Goal: Information Seeking & Learning: Learn about a topic

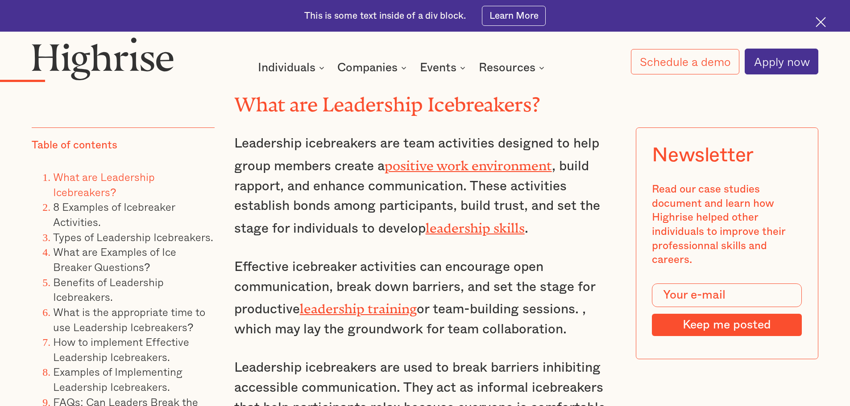
scroll to position [1918, 0]
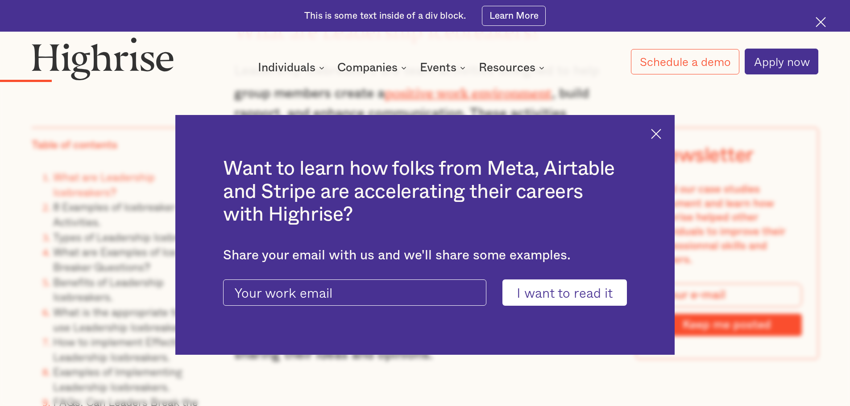
click at [658, 127] on div "Want to learn how folks from Meta, Airtable and Stripe are accelerating their c…" at bounding box center [424, 235] width 499 height 240
click at [661, 136] on img at bounding box center [656, 134] width 10 height 10
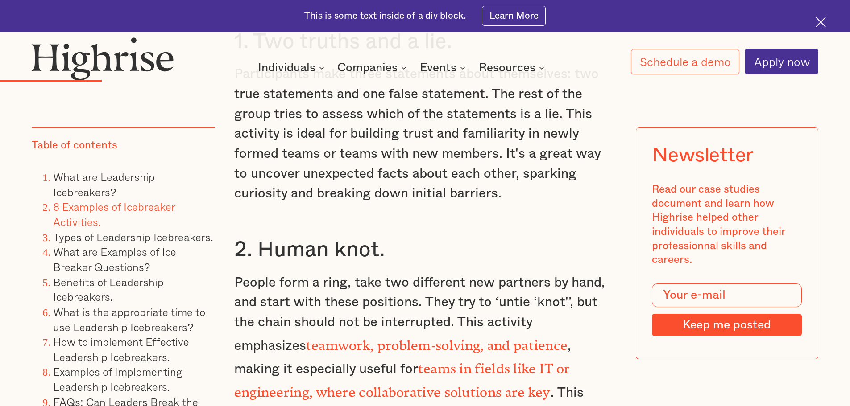
scroll to position [2765, 0]
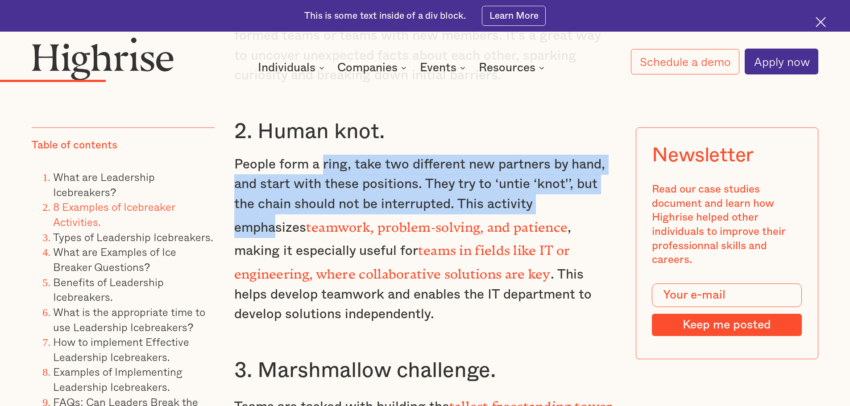
drag, startPoint x: 320, startPoint y: 169, endPoint x: 578, endPoint y: 208, distance: 261.6
click at [578, 208] on p "People form a ring, take two different new partners by hand, and start with the…" at bounding box center [425, 240] width 382 height 170
click at [461, 175] on p "People form a ring, take two different new partners by hand, and start with the…" at bounding box center [425, 240] width 382 height 170
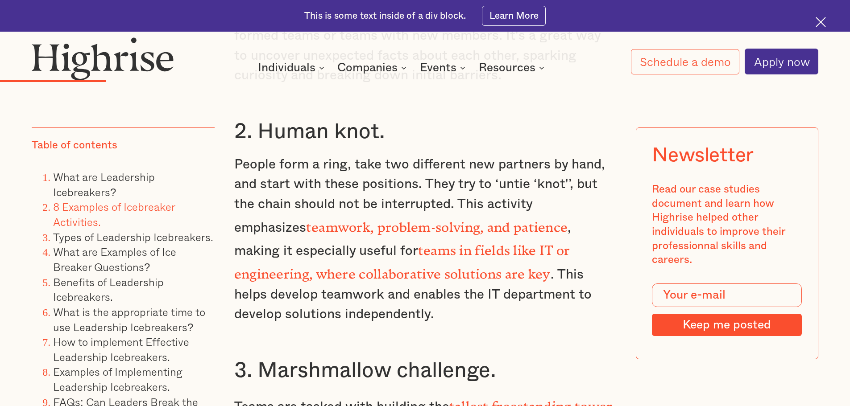
click at [348, 202] on p "People form a ring, take two different new partners by hand, and start with the…" at bounding box center [425, 240] width 382 height 170
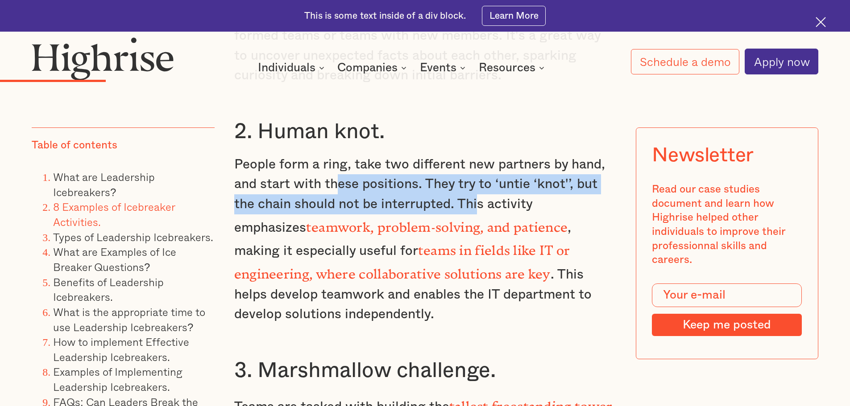
drag, startPoint x: 339, startPoint y: 199, endPoint x: 475, endPoint y: 205, distance: 135.7
click at [475, 205] on p "People form a ring, take two different new partners by hand, and start with the…" at bounding box center [425, 240] width 382 height 170
click at [447, 193] on p "People form a ring, take two different new partners by hand, and start with the…" at bounding box center [425, 240] width 382 height 170
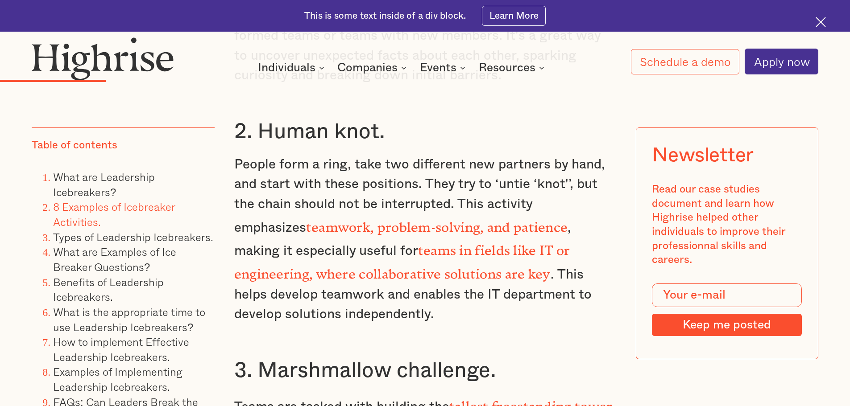
click at [461, 191] on p "People form a ring, take two different new partners by hand, and start with the…" at bounding box center [425, 240] width 382 height 170
click at [462, 196] on p "People form a ring, take two different new partners by hand, and start with the…" at bounding box center [425, 240] width 382 height 170
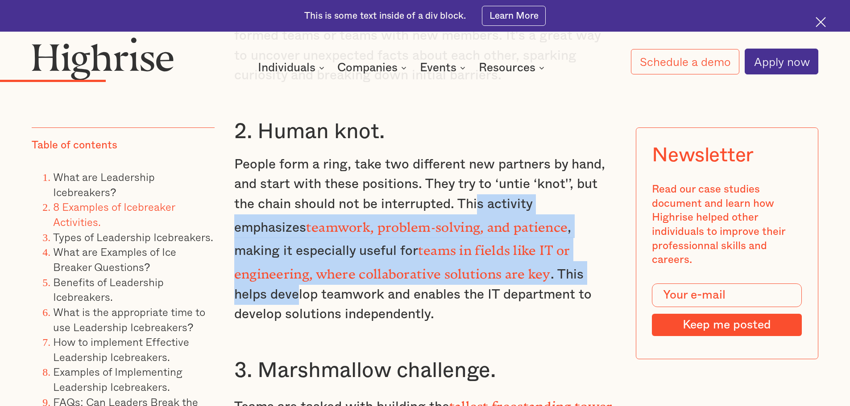
drag, startPoint x: 476, startPoint y: 213, endPoint x: 565, endPoint y: 274, distance: 107.4
click at [565, 274] on p "People form a ring, take two different new partners by hand, and start with the…" at bounding box center [425, 240] width 382 height 170
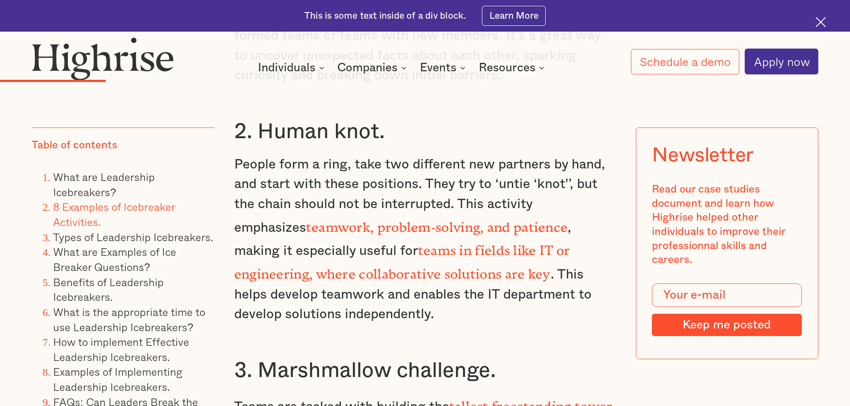
click at [432, 285] on p "People form a ring, take two different new partners by hand, and start with the…" at bounding box center [425, 240] width 382 height 170
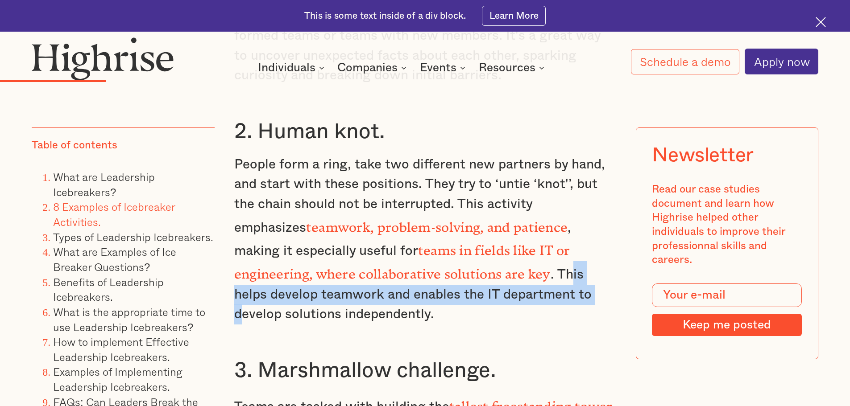
drag, startPoint x: 515, startPoint y: 291, endPoint x: 487, endPoint y: 266, distance: 36.6
click at [487, 266] on p "People form a ring, take two different new partners by hand, and start with the…" at bounding box center [425, 240] width 382 height 170
click at [485, 295] on p "People form a ring, take two different new partners by hand, and start with the…" at bounding box center [425, 240] width 382 height 170
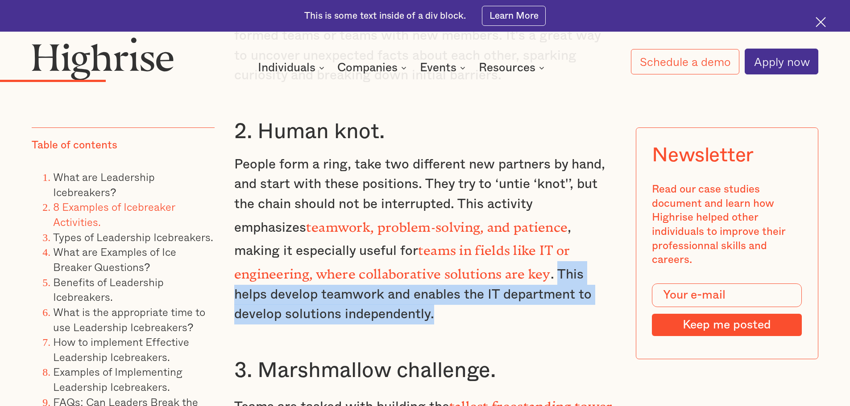
drag, startPoint x: 493, startPoint y: 317, endPoint x: 474, endPoint y: 276, distance: 45.1
click at [474, 276] on p "People form a ring, take two different new partners by hand, and start with the…" at bounding box center [425, 240] width 382 height 170
click at [509, 302] on p "People form a ring, take two different new partners by hand, and start with the…" at bounding box center [425, 240] width 382 height 170
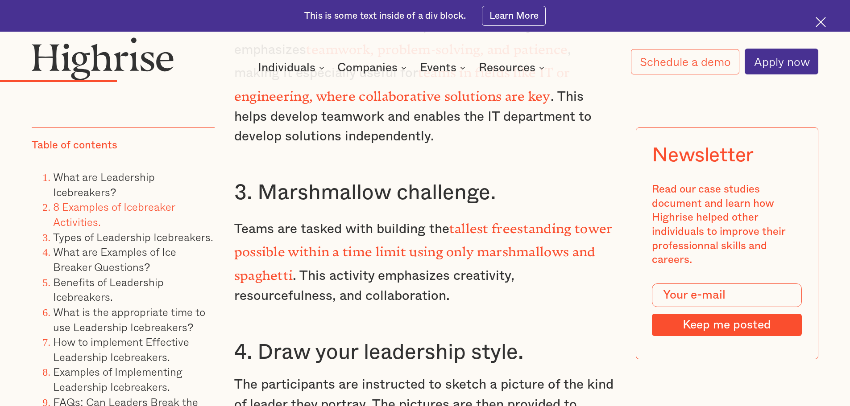
scroll to position [2943, 0]
click at [425, 304] on div "What are Leadership Icebreakers? Leadership icebreakers are team activities des…" at bounding box center [425, 118] width 382 height 2341
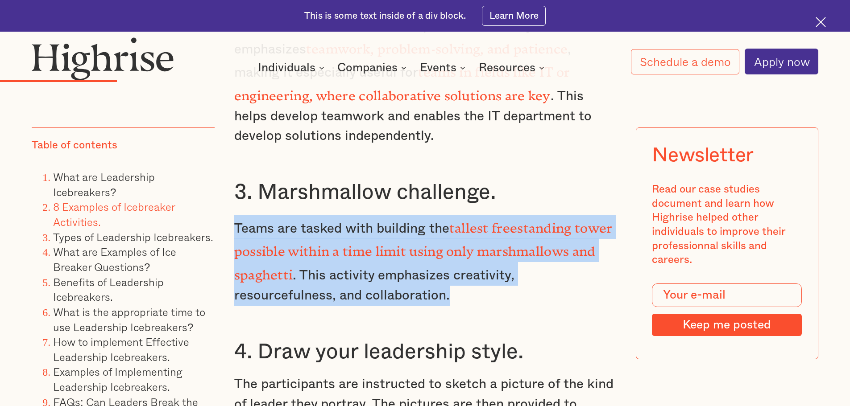
drag, startPoint x: 466, startPoint y: 289, endPoint x: 235, endPoint y: 225, distance: 240.8
click at [235, 225] on p "Teams are tasked with building the tallest freestanding tower possible within a…" at bounding box center [425, 260] width 382 height 91
copy p "Teams are tasked with building the tallest freestanding tower possible within a…"
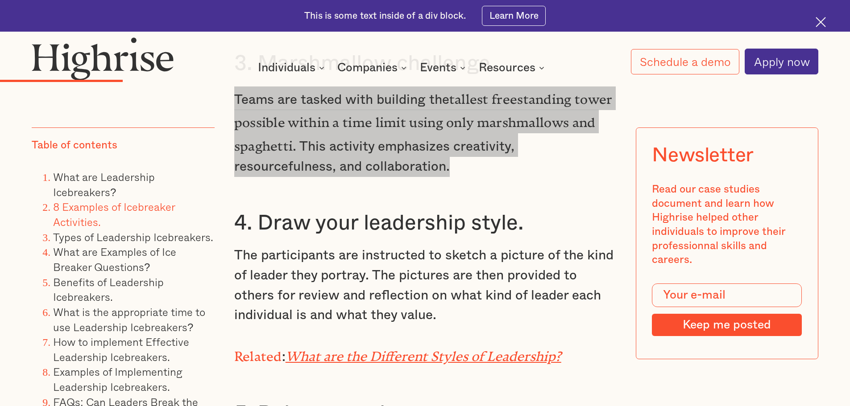
scroll to position [3077, 0]
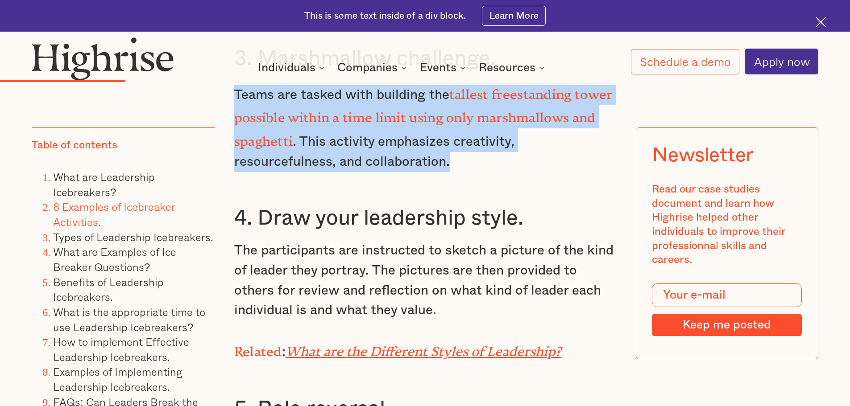
drag, startPoint x: 452, startPoint y: 283, endPoint x: 409, endPoint y: 266, distance: 46.6
click at [452, 283] on p "The participants are instructed to sketch a picture of the kind of leader they …" at bounding box center [425, 281] width 382 height 80
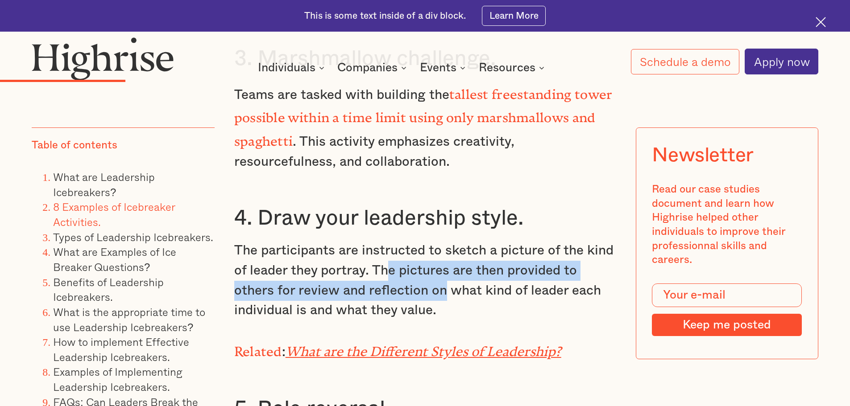
drag, startPoint x: 385, startPoint y: 256, endPoint x: 445, endPoint y: 286, distance: 66.2
click at [445, 286] on p "The participants are instructed to sketch a picture of the kind of leader they …" at bounding box center [425, 281] width 382 height 80
click at [380, 285] on p "The participants are instructed to sketch a picture of the kind of leader they …" at bounding box center [425, 281] width 382 height 80
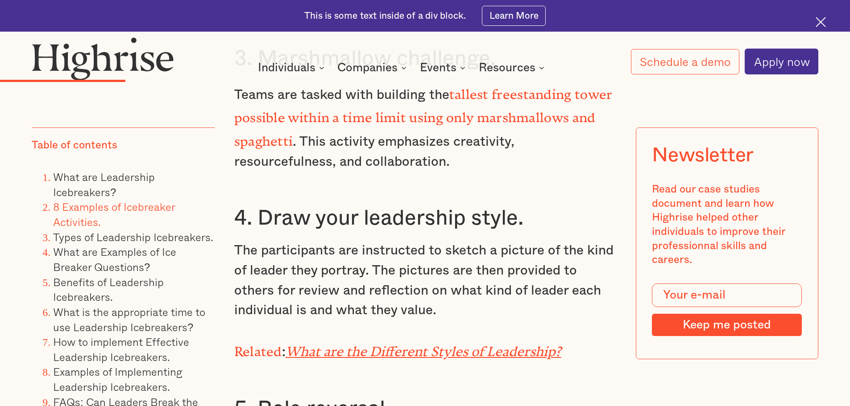
click at [367, 261] on p "The participants are instructed to sketch a picture of the kind of leader they …" at bounding box center [425, 281] width 382 height 80
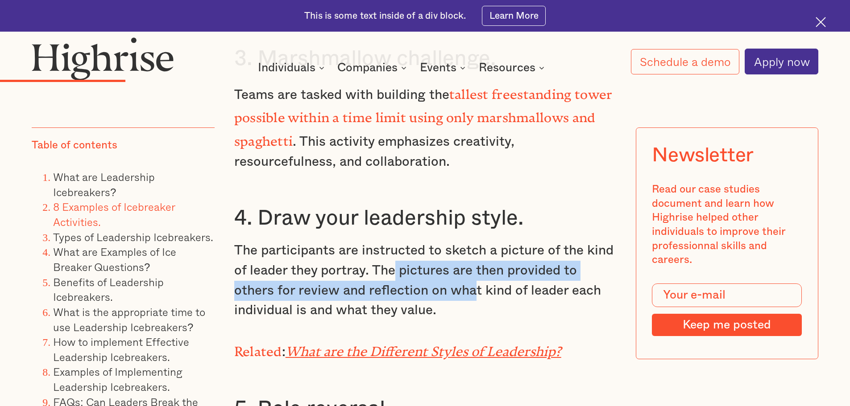
drag, startPoint x: 475, startPoint y: 284, endPoint x: 389, endPoint y: 260, distance: 89.1
click at [389, 260] on p "The participants are instructed to sketch a picture of the kind of leader they …" at bounding box center [425, 281] width 382 height 80
click at [410, 290] on p "The participants are instructed to sketch a picture of the kind of leader they …" at bounding box center [425, 281] width 382 height 80
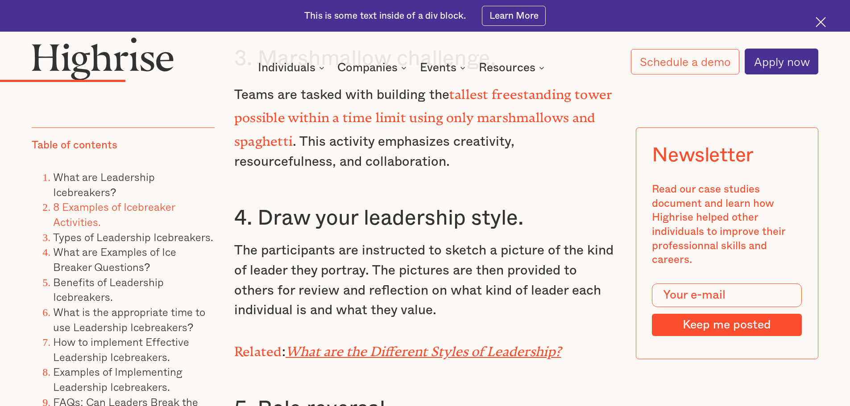
click at [440, 305] on p "The participants are instructed to sketch a picture of the kind of leader they …" at bounding box center [425, 281] width 382 height 80
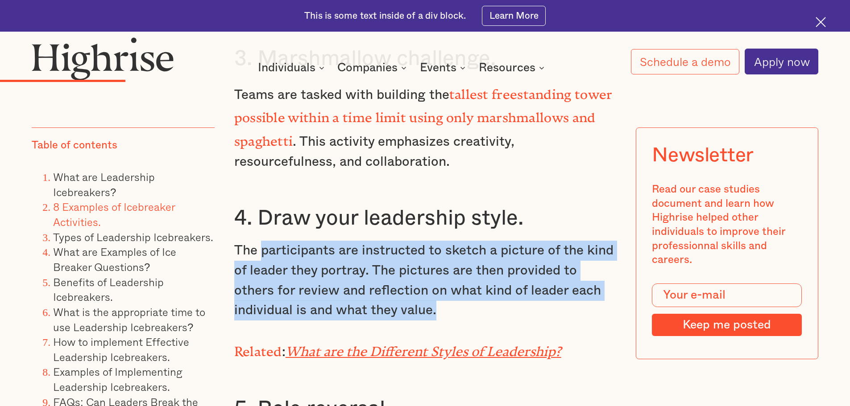
drag, startPoint x: 447, startPoint y: 306, endPoint x: 259, endPoint y: 250, distance: 196.0
click at [259, 247] on p "The participants are instructed to sketch a picture of the kind of leader they …" at bounding box center [425, 281] width 382 height 80
click at [286, 274] on p "The participants are instructed to sketch a picture of the kind of leader they …" at bounding box center [425, 281] width 382 height 80
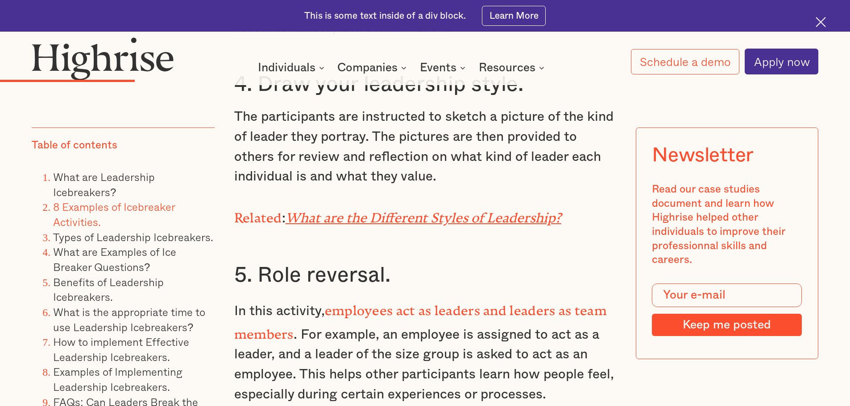
scroll to position [3256, 0]
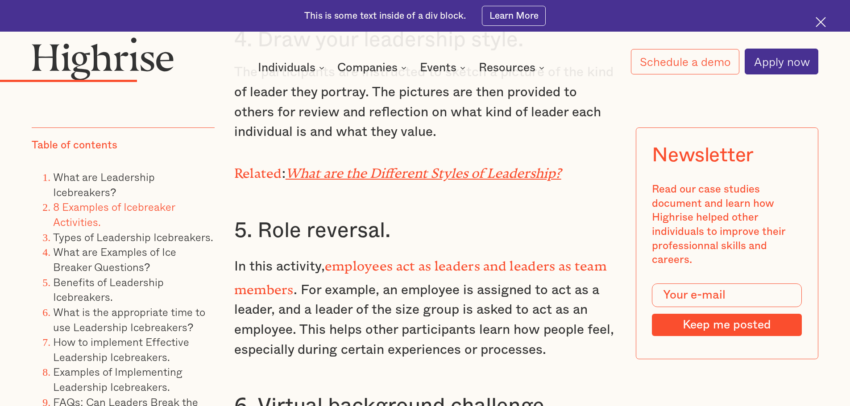
click at [366, 235] on h3 "5. Role reversal." at bounding box center [425, 231] width 382 height 27
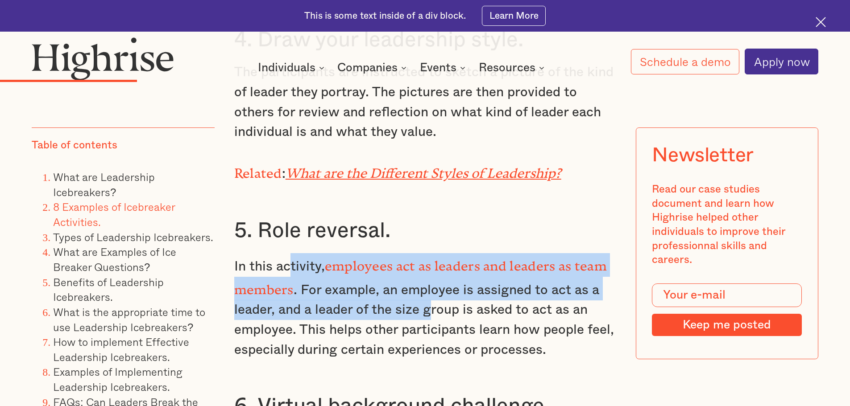
drag, startPoint x: 289, startPoint y: 260, endPoint x: 425, endPoint y: 308, distance: 143.6
click at [425, 307] on p "In this activity, employees act as leaders and leaders as team members . For ex…" at bounding box center [425, 306] width 382 height 107
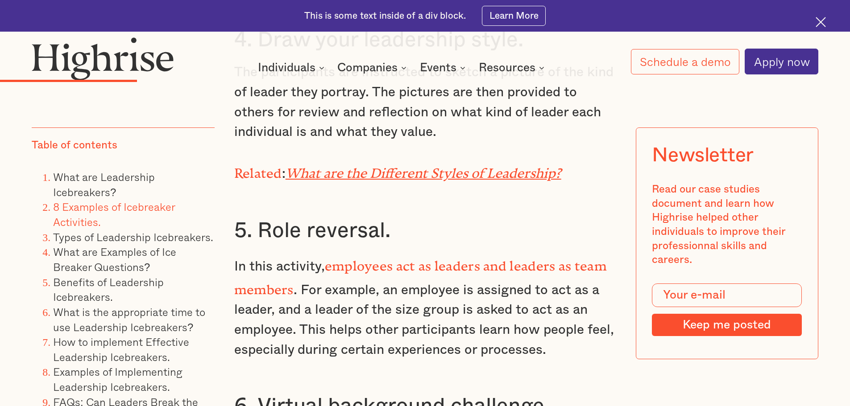
click at [376, 318] on p "In this activity, employees act as leaders and leaders as team members . For ex…" at bounding box center [425, 306] width 382 height 107
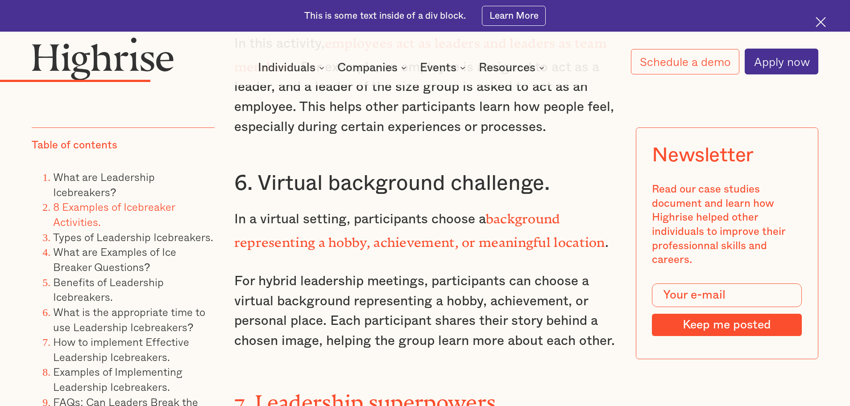
scroll to position [3612, 0]
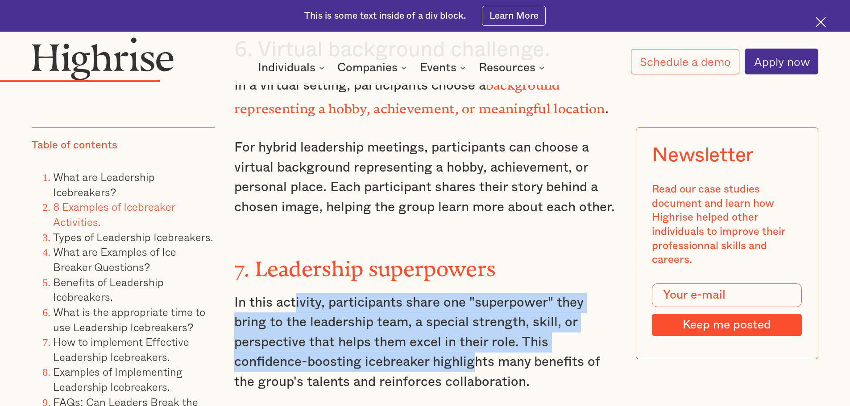
drag, startPoint x: 292, startPoint y: 287, endPoint x: 471, endPoint y: 340, distance: 187.4
click at [471, 340] on p "In this activity, participants share one "superpower" they bring to the leaders…" at bounding box center [425, 342] width 382 height 99
click at [393, 331] on p "In this activity, participants share one "superpower" they bring to the leaders…" at bounding box center [425, 342] width 382 height 99
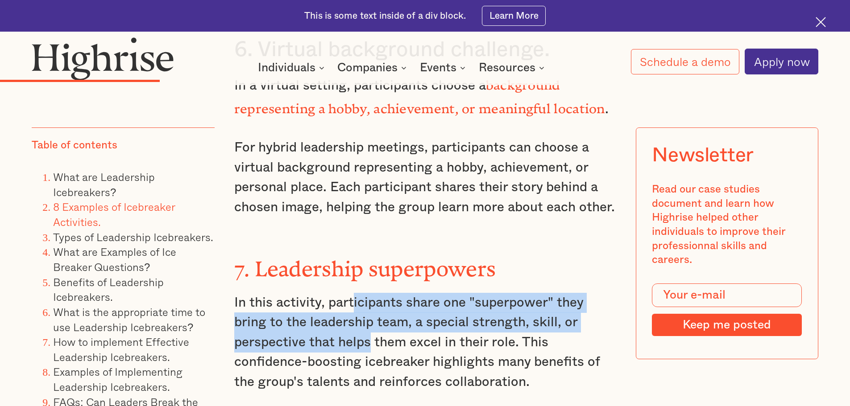
drag, startPoint x: 350, startPoint y: 289, endPoint x: 369, endPoint y: 328, distance: 42.9
click at [369, 328] on p "In this activity, participants share one "superpower" they bring to the leaders…" at bounding box center [425, 342] width 382 height 99
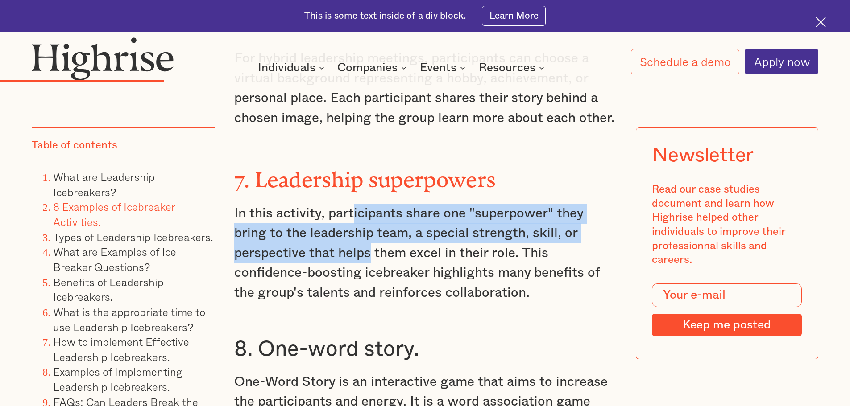
scroll to position [3791, 0]
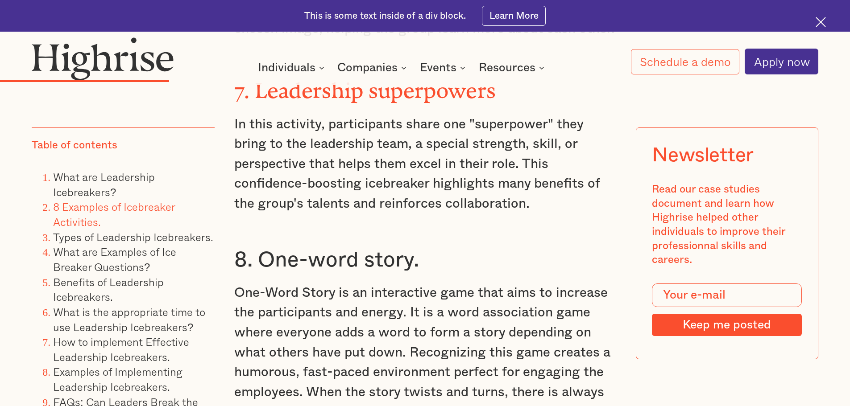
click at [325, 304] on p "One-Word Story is an interactive game that aims to increase the participants an…" at bounding box center [425, 352] width 382 height 139
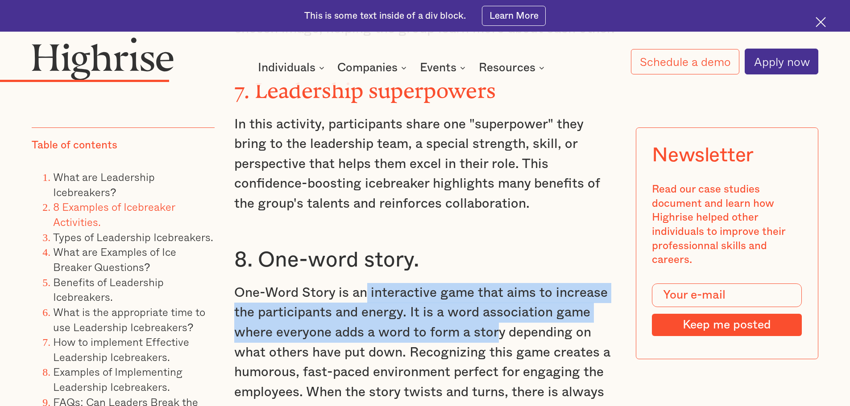
drag, startPoint x: 363, startPoint y: 278, endPoint x: 499, endPoint y: 320, distance: 142.2
click at [499, 320] on p "One-Word Story is an interactive game that aims to increase the participants an…" at bounding box center [425, 352] width 382 height 139
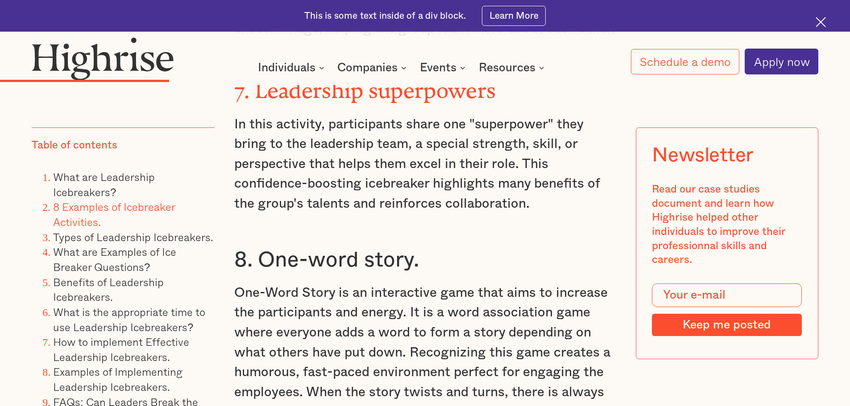
click at [349, 334] on p "One-Word Story is an interactive game that aims to increase the participants an…" at bounding box center [425, 352] width 382 height 139
click at [319, 305] on p "One-Word Story is an interactive game that aims to increase the participants an…" at bounding box center [425, 352] width 382 height 139
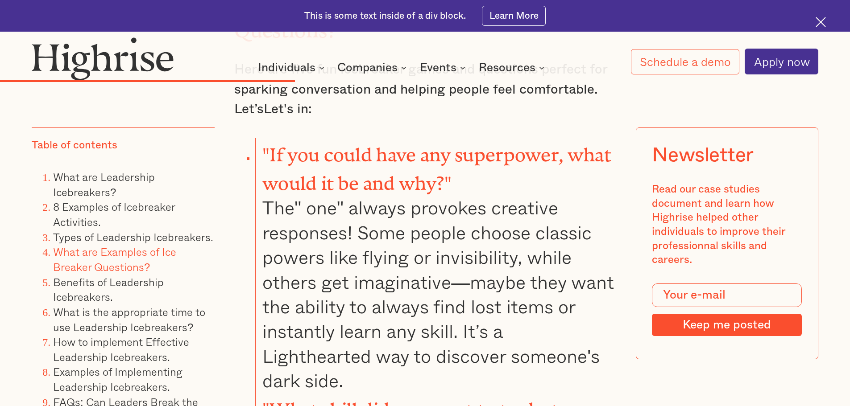
scroll to position [6021, 0]
